Goal: Task Accomplishment & Management: Manage account settings

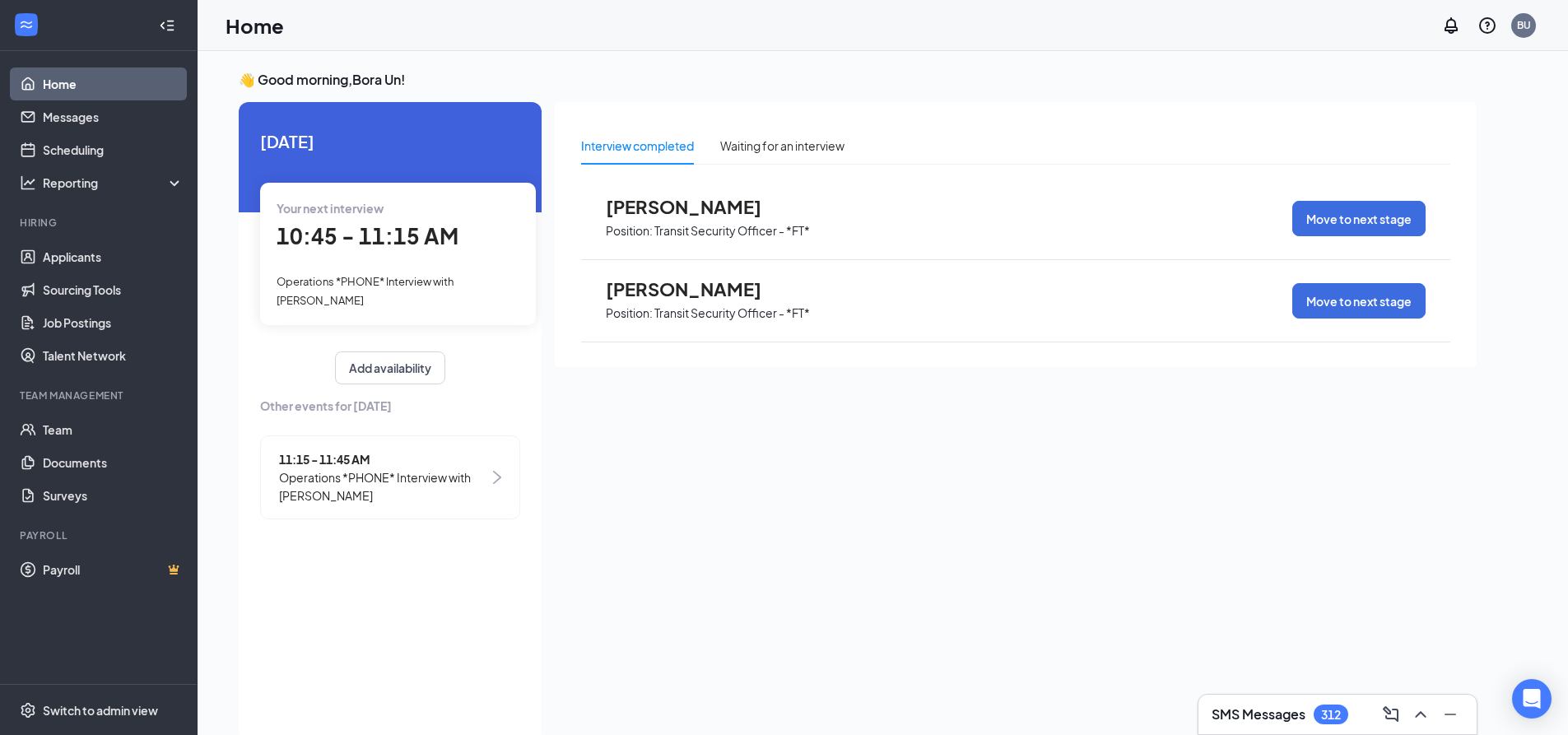
click at [418, 252] on div "10:45 - 11:15 AM" at bounding box center [398, 237] width 243 height 34
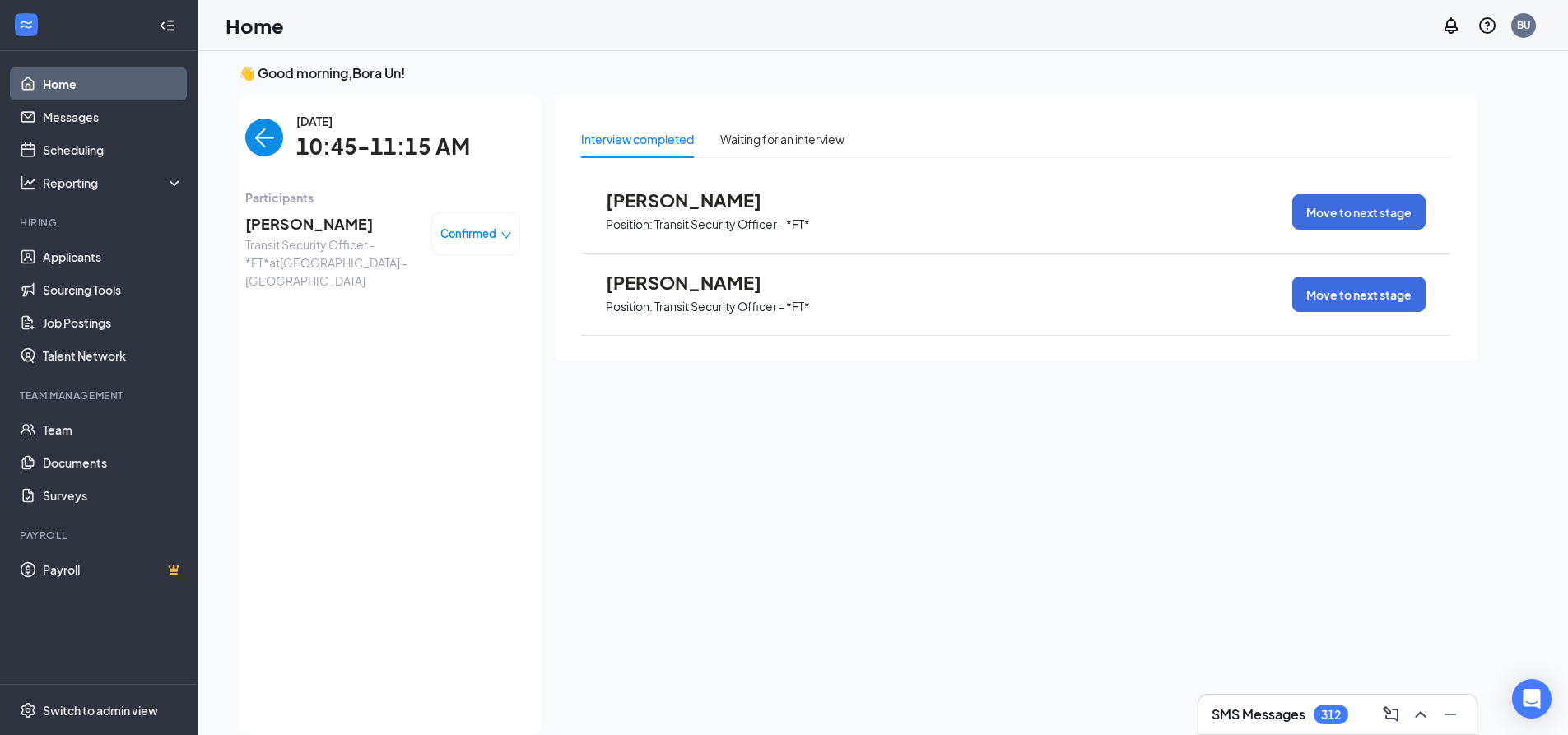
click at [339, 212] on span "[PERSON_NAME]" at bounding box center [332, 223] width 173 height 23
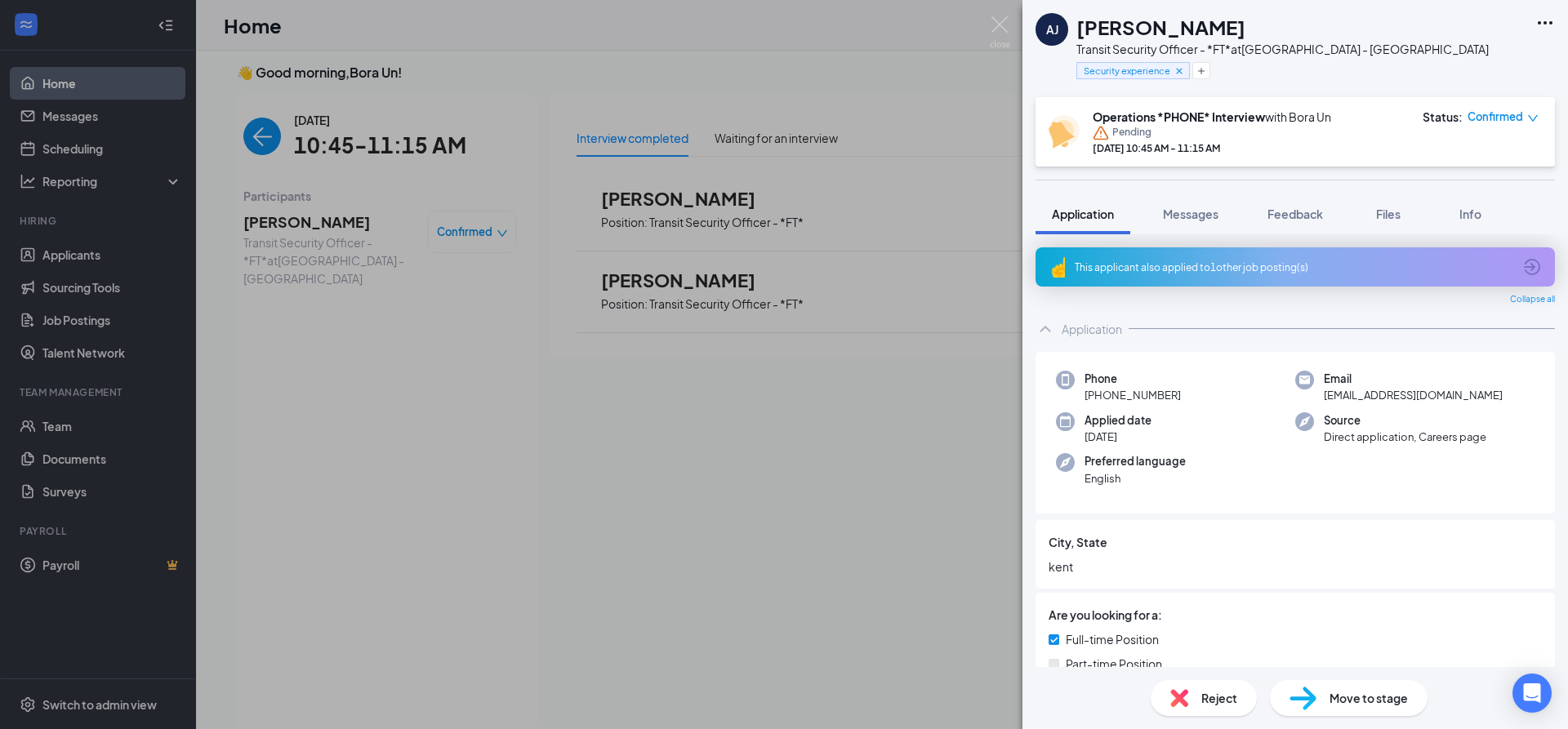
click at [263, 125] on div "[PERSON_NAME] [PERSON_NAME] Transit Security Officer - *FT* at [GEOGRAPHIC_DATA…" at bounding box center [784, 364] width 1568 height 729
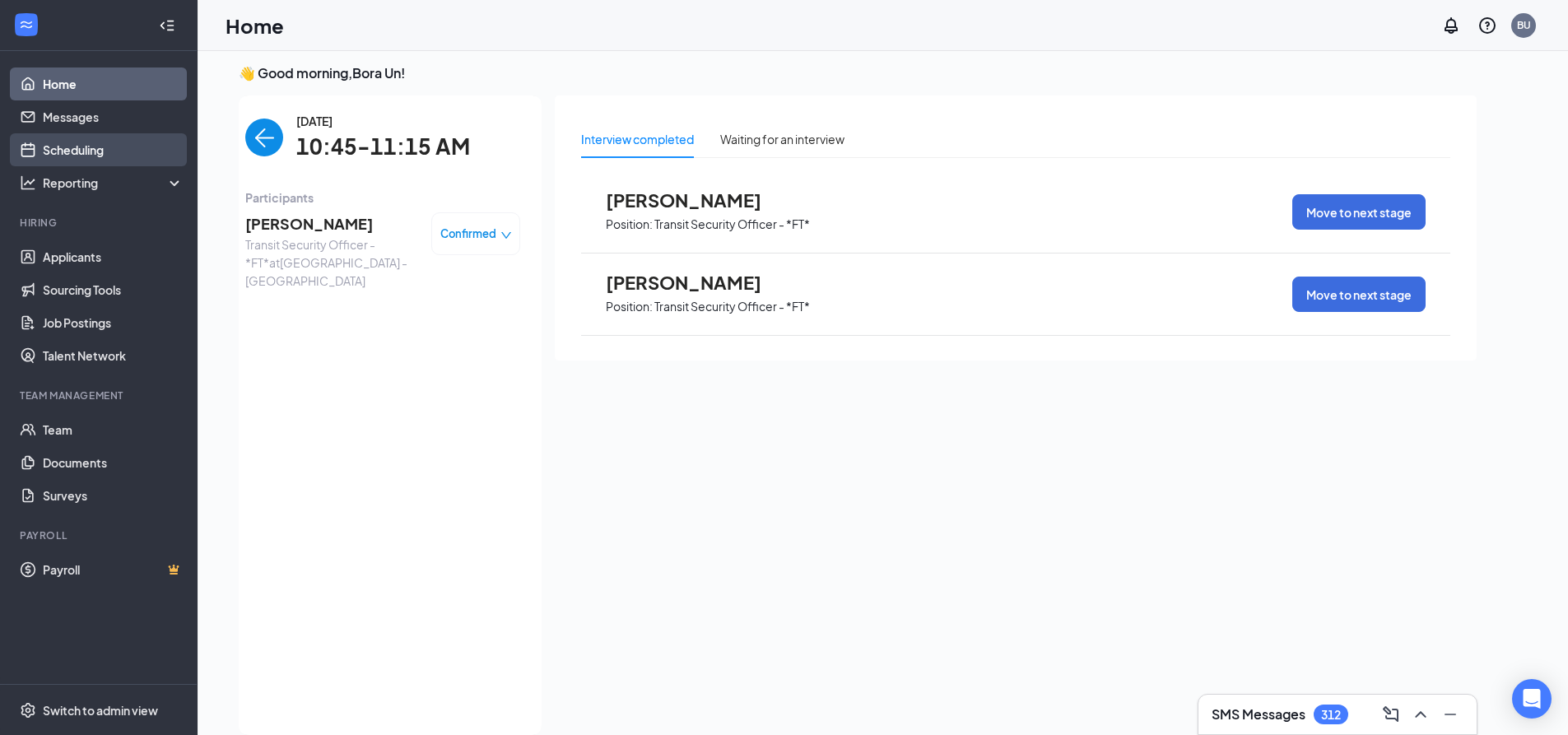
click at [107, 154] on link "Scheduling" at bounding box center [113, 149] width 141 height 33
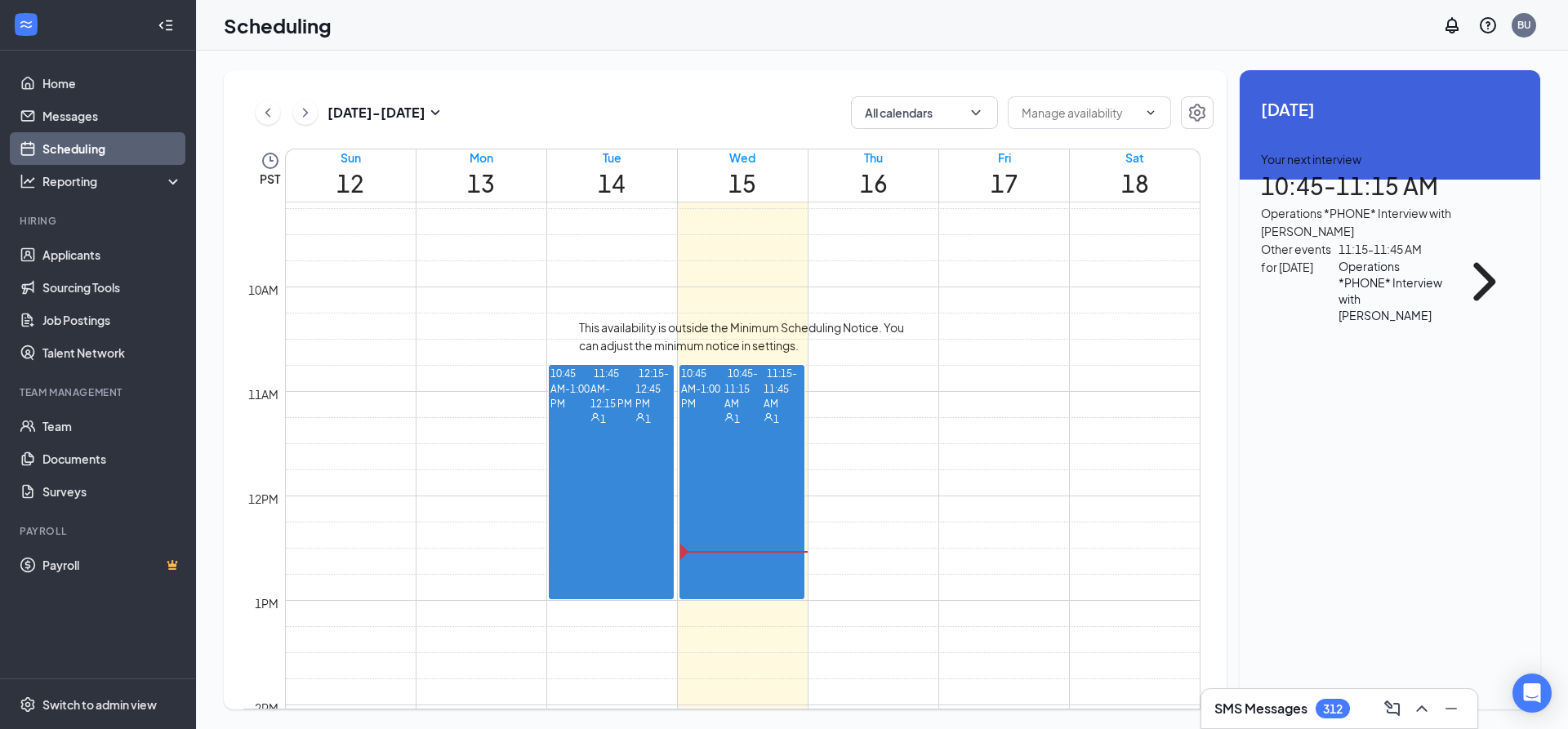
scroll to position [966, 0]
click at [725, 397] on span "10:45-11:15 AM" at bounding box center [741, 383] width 33 height 47
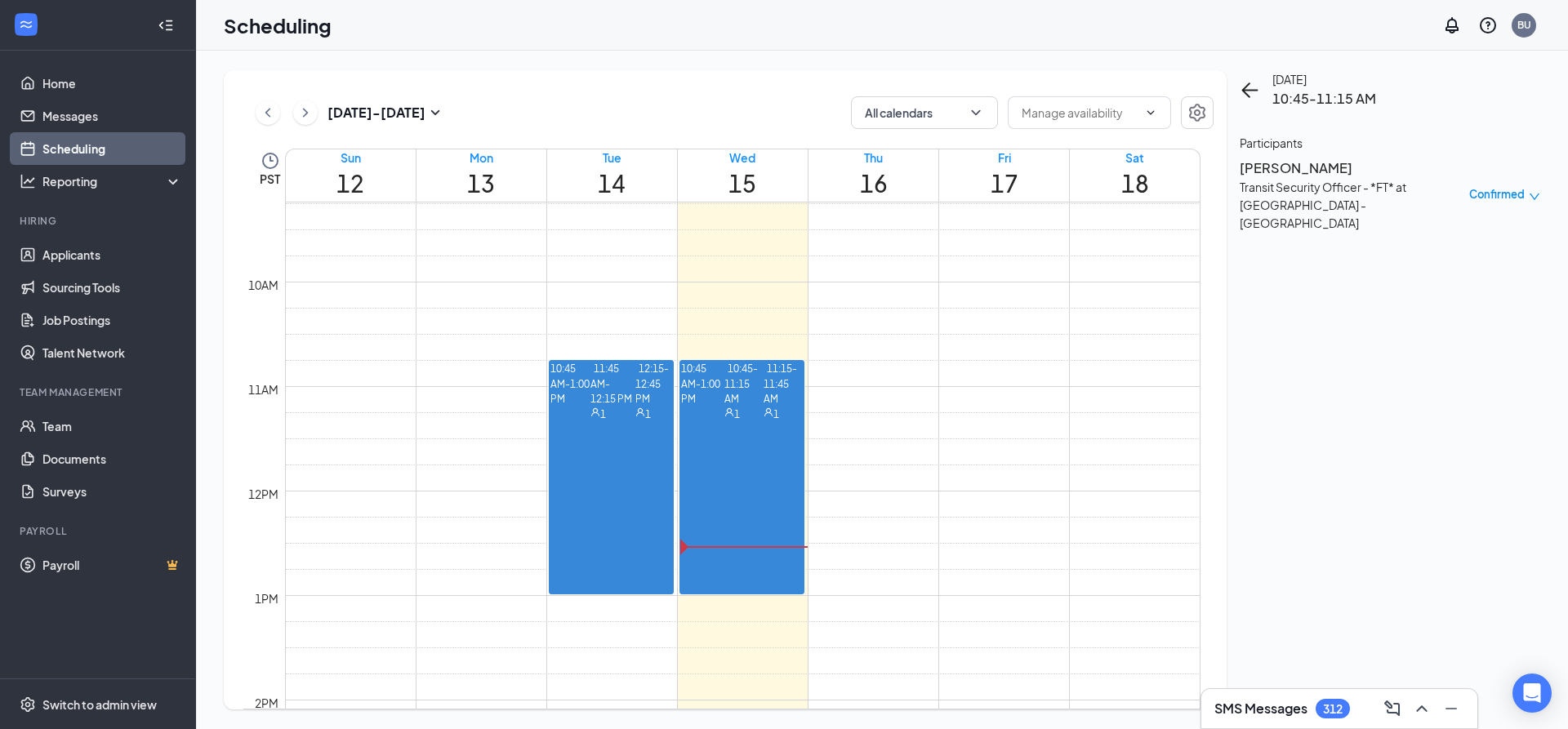
click at [1310, 179] on h3 "[PERSON_NAME]" at bounding box center [1325, 168] width 172 height 21
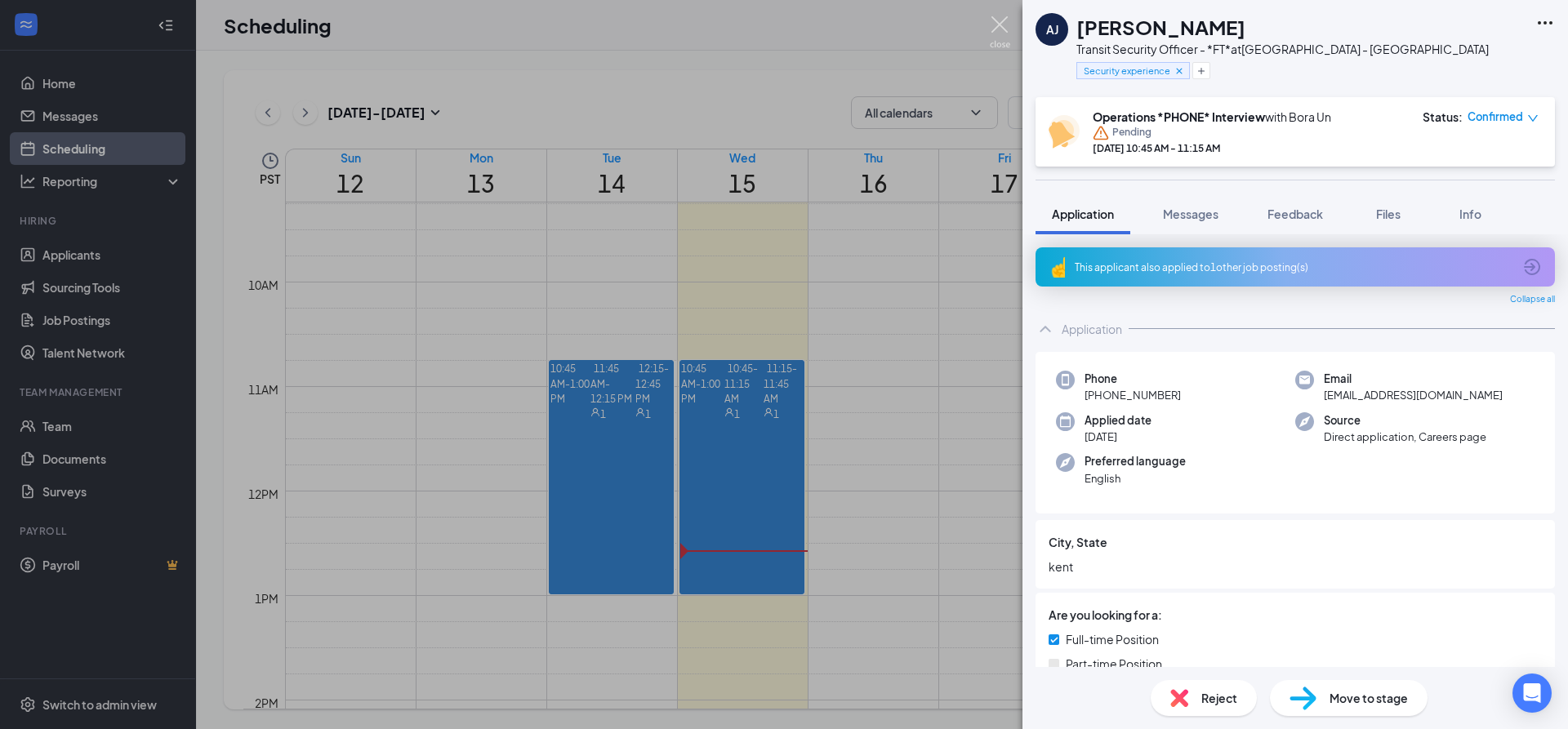
click at [999, 24] on img at bounding box center [1000, 33] width 20 height 32
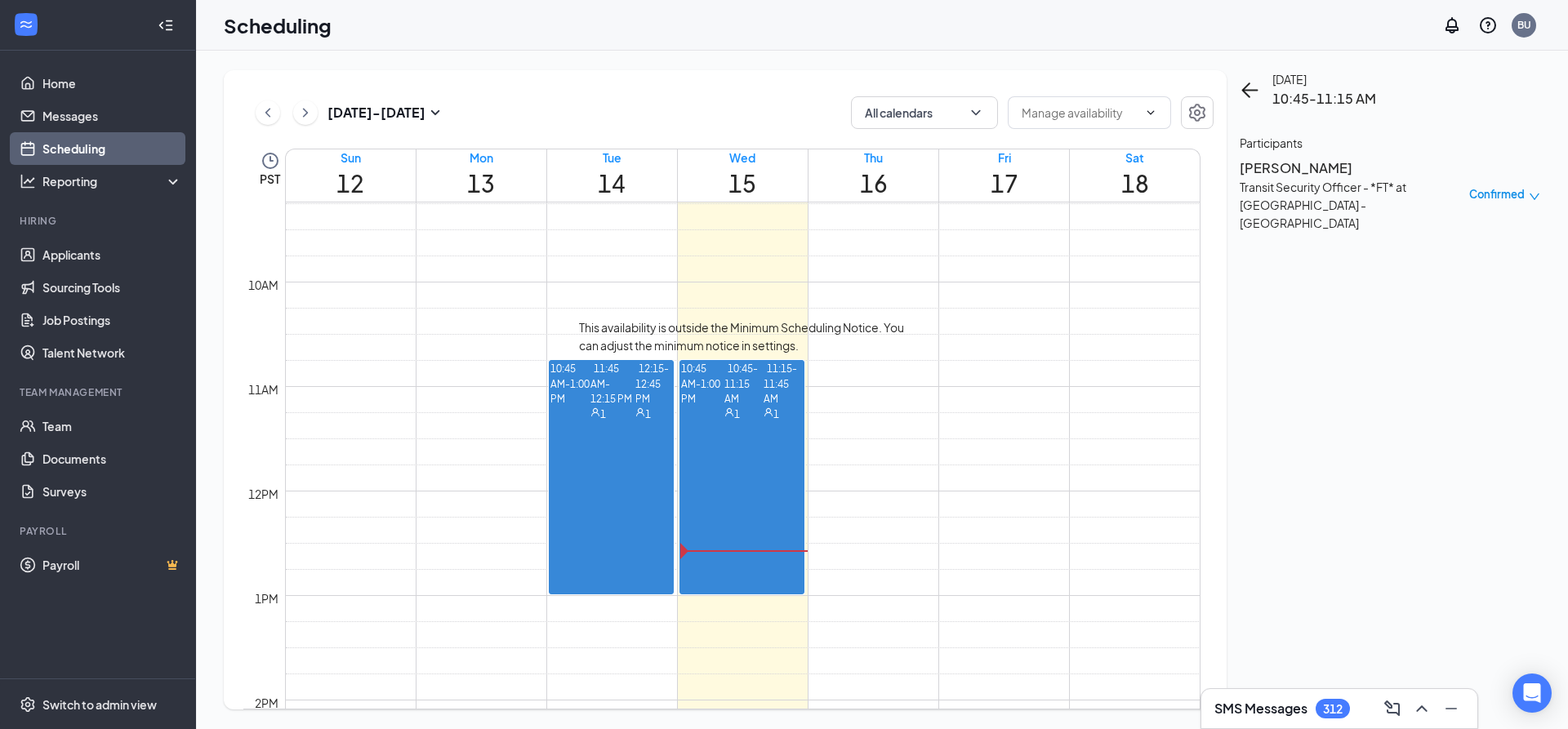
click at [764, 406] on span "11:15-11:45 AM" at bounding box center [780, 383] width 33 height 47
click at [1286, 179] on h3 "[PERSON_NAME]" at bounding box center [1325, 168] width 172 height 21
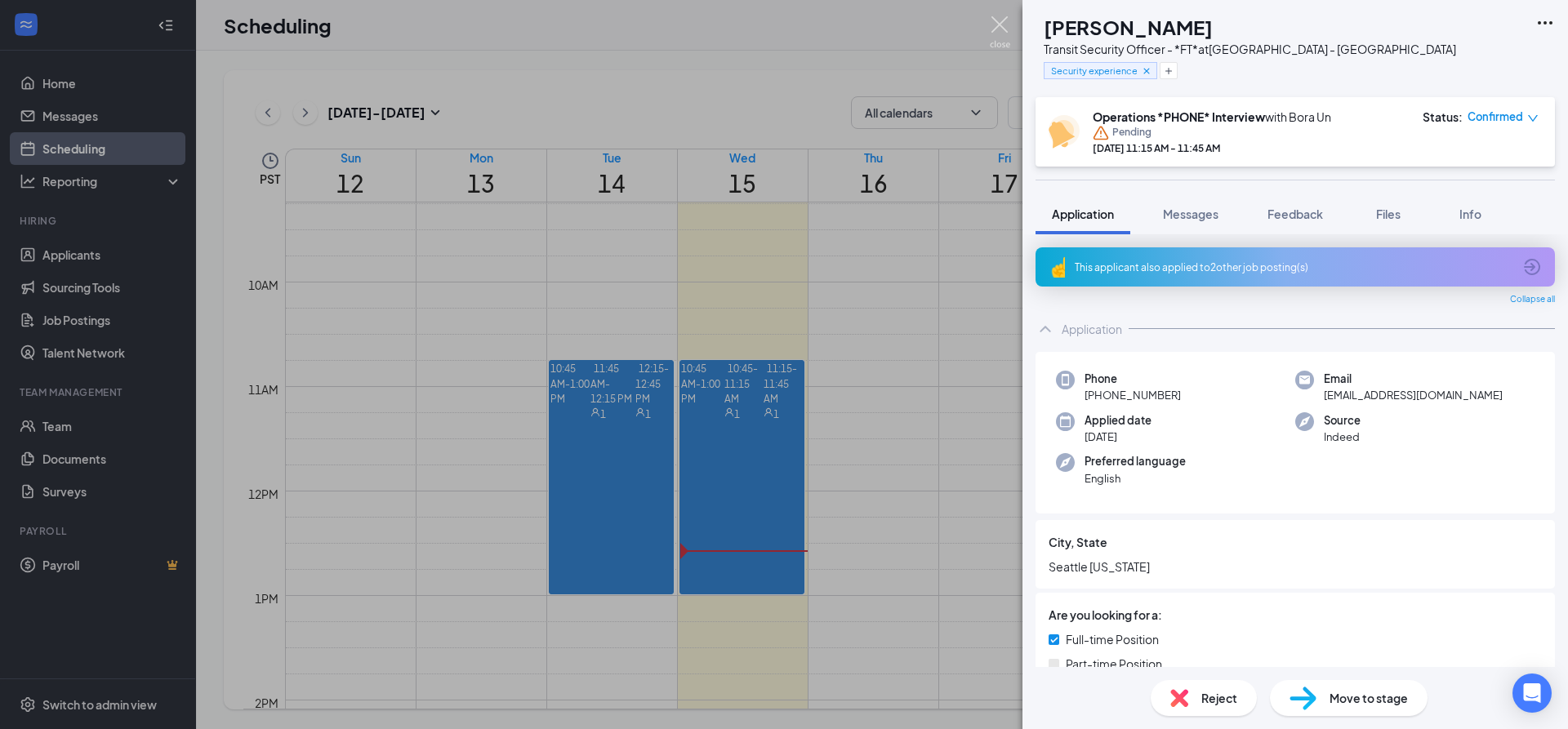
click at [993, 27] on img at bounding box center [1000, 33] width 20 height 32
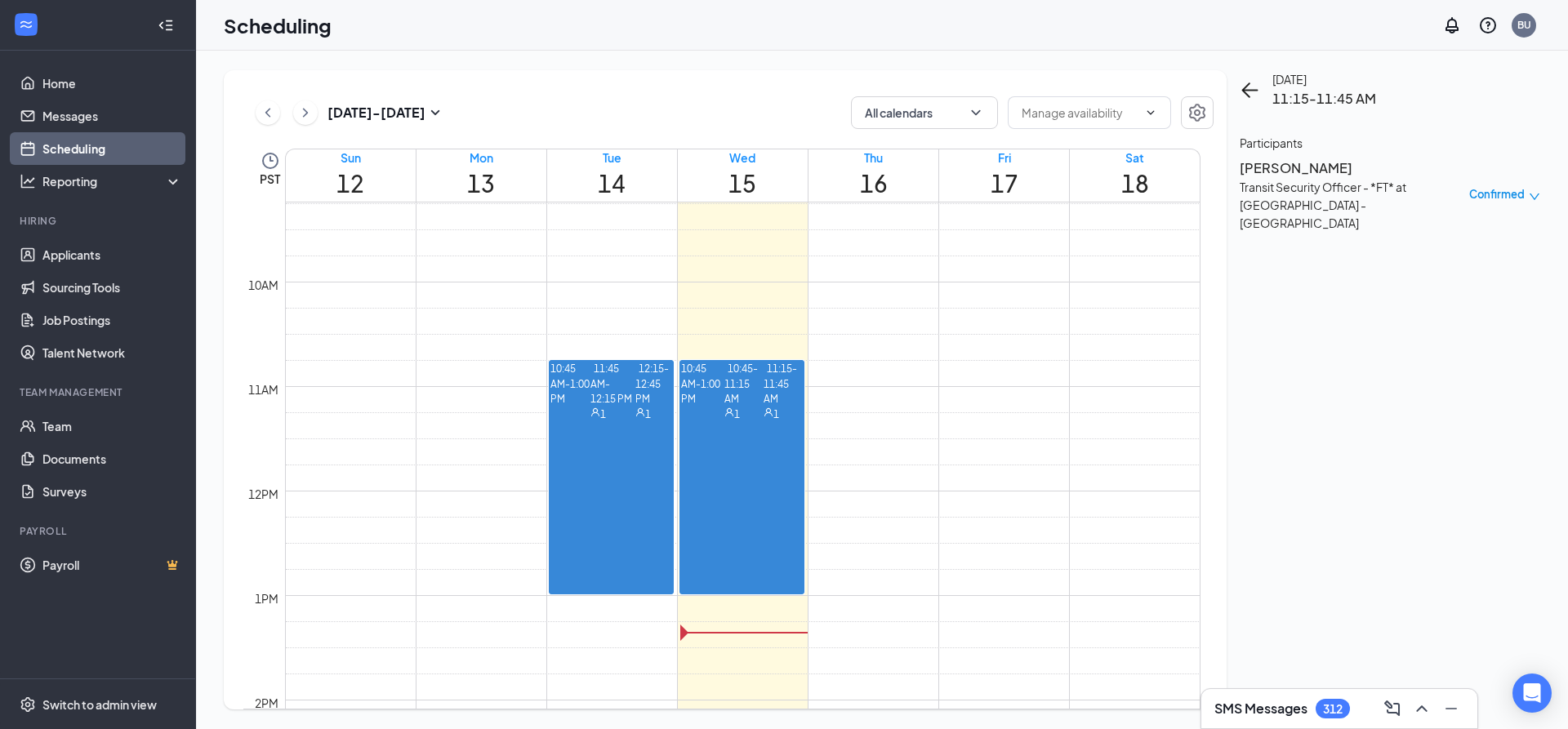
click at [764, 423] on div "1" at bounding box center [783, 415] width 40 height 16
click at [764, 406] on span "11:15-11:45 AM" at bounding box center [780, 383] width 33 height 47
click at [1308, 179] on h3 "[PERSON_NAME]" at bounding box center [1325, 168] width 172 height 21
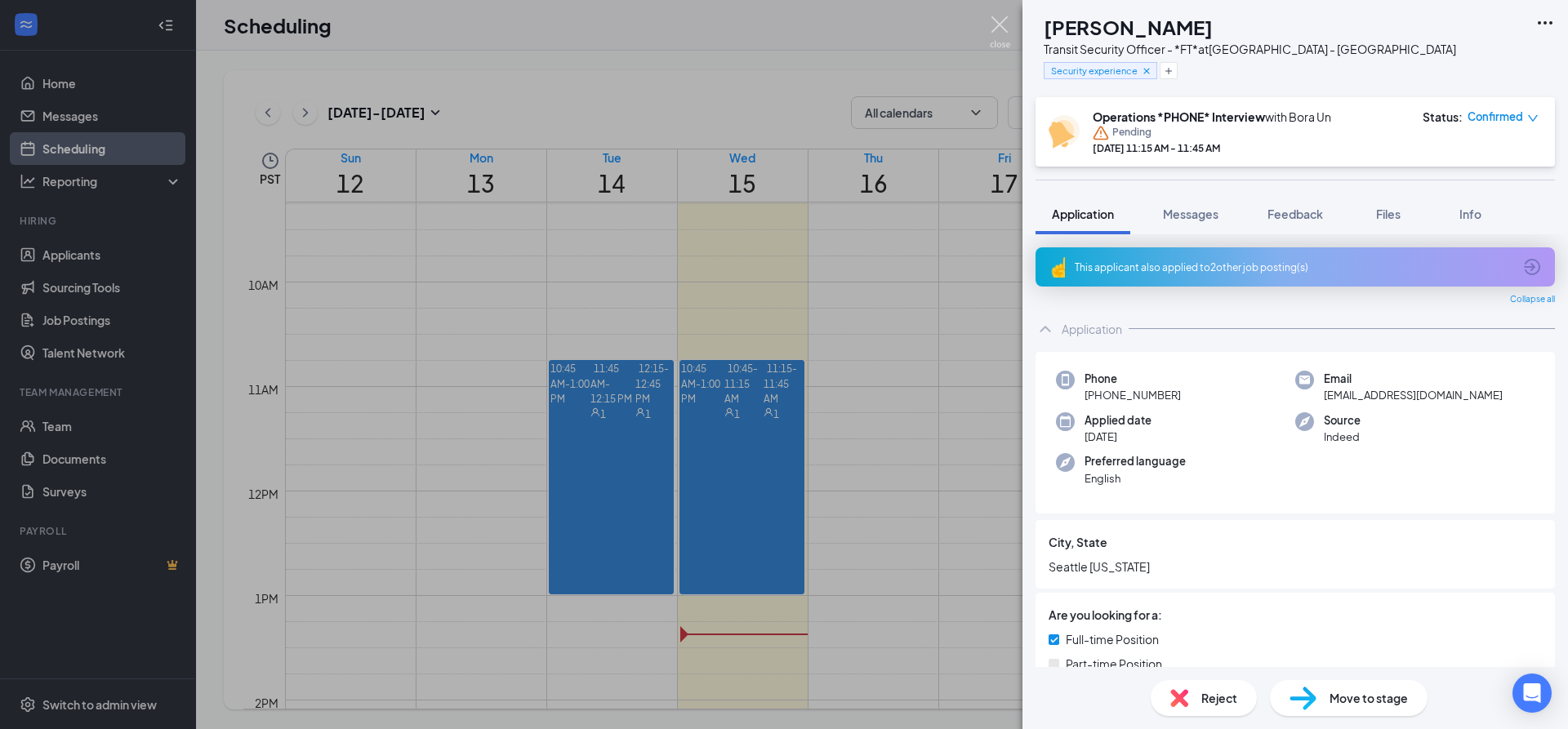
click at [997, 28] on img at bounding box center [1000, 33] width 20 height 32
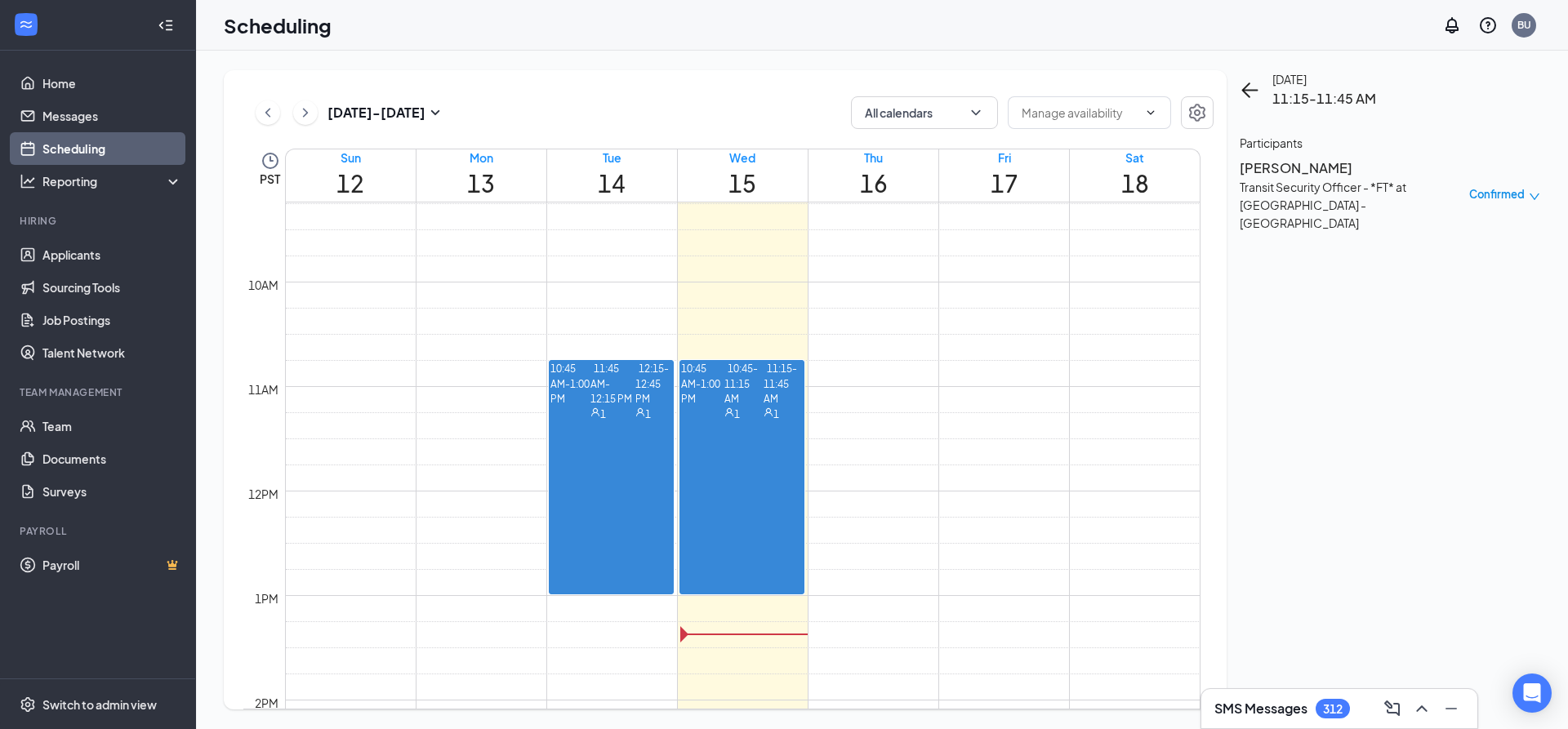
click at [724, 393] on span "10:45-11:15 AM" at bounding box center [741, 383] width 33 height 47
click at [1282, 179] on h3 "[PERSON_NAME]" at bounding box center [1325, 168] width 172 height 21
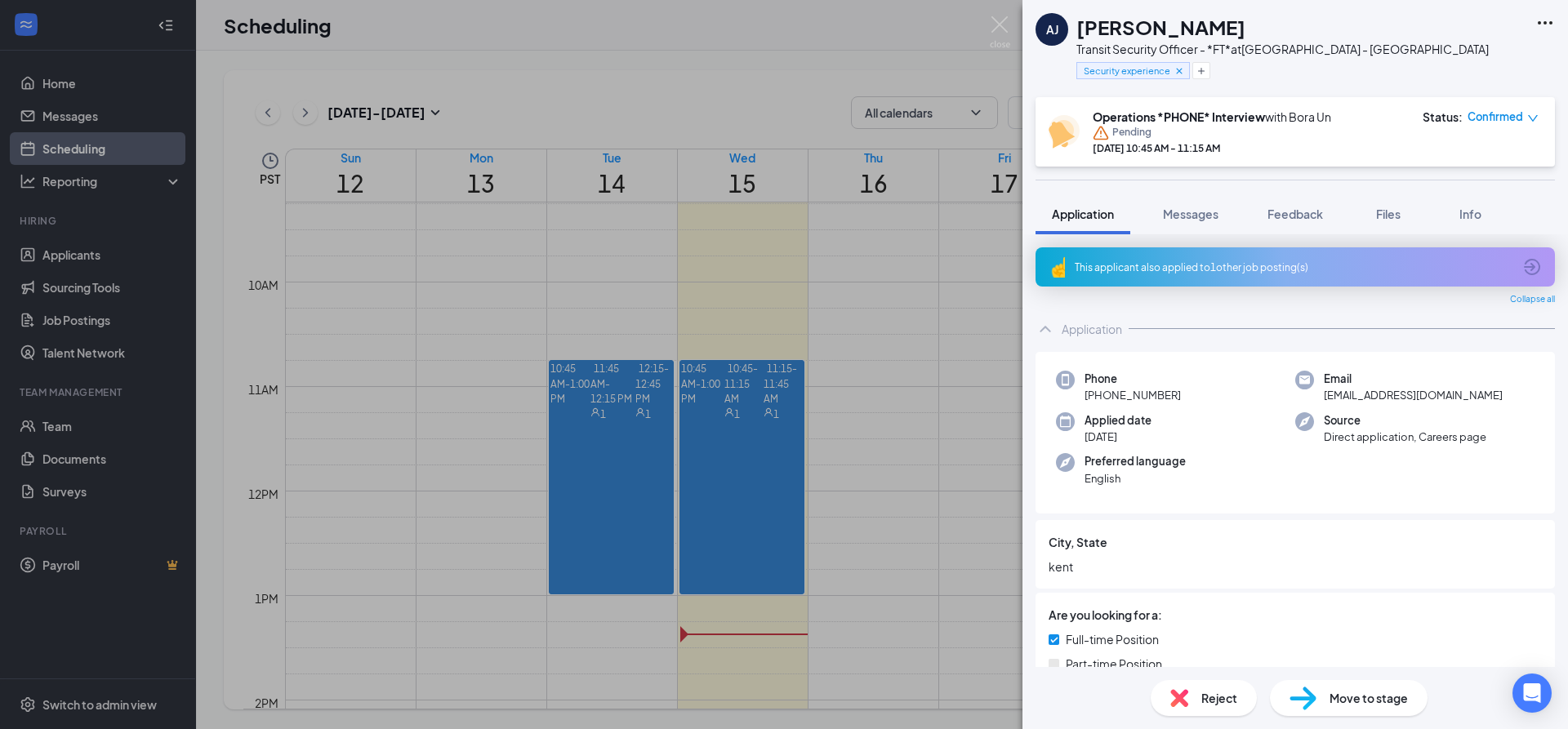
click at [1201, 696] on span "Reject" at bounding box center [1219, 697] width 36 height 18
type textarea "He told me he would not be able to work 12 hour shifts or overnights as it does…"
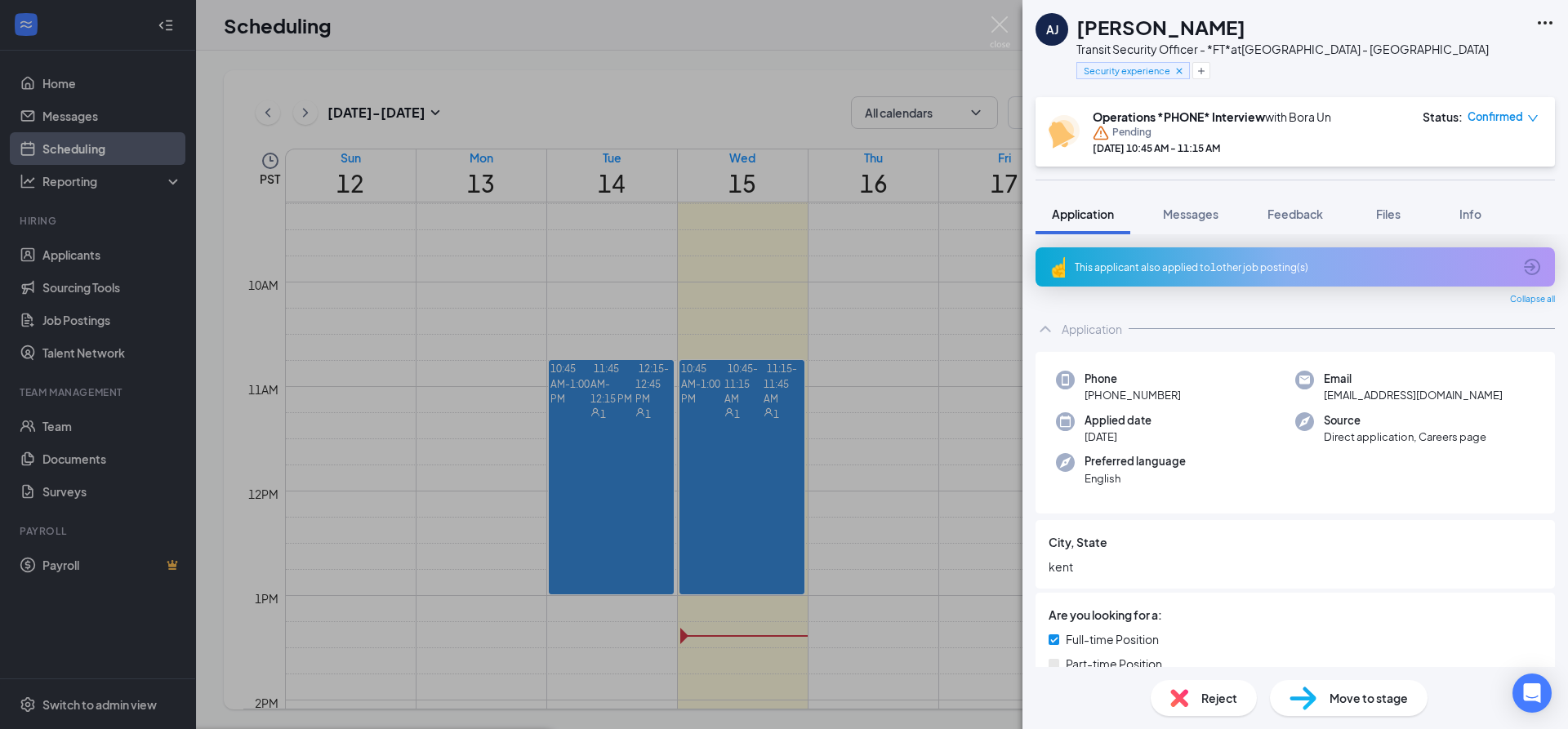
checkbox input "true"
